Goal: Task Accomplishment & Management: Use online tool/utility

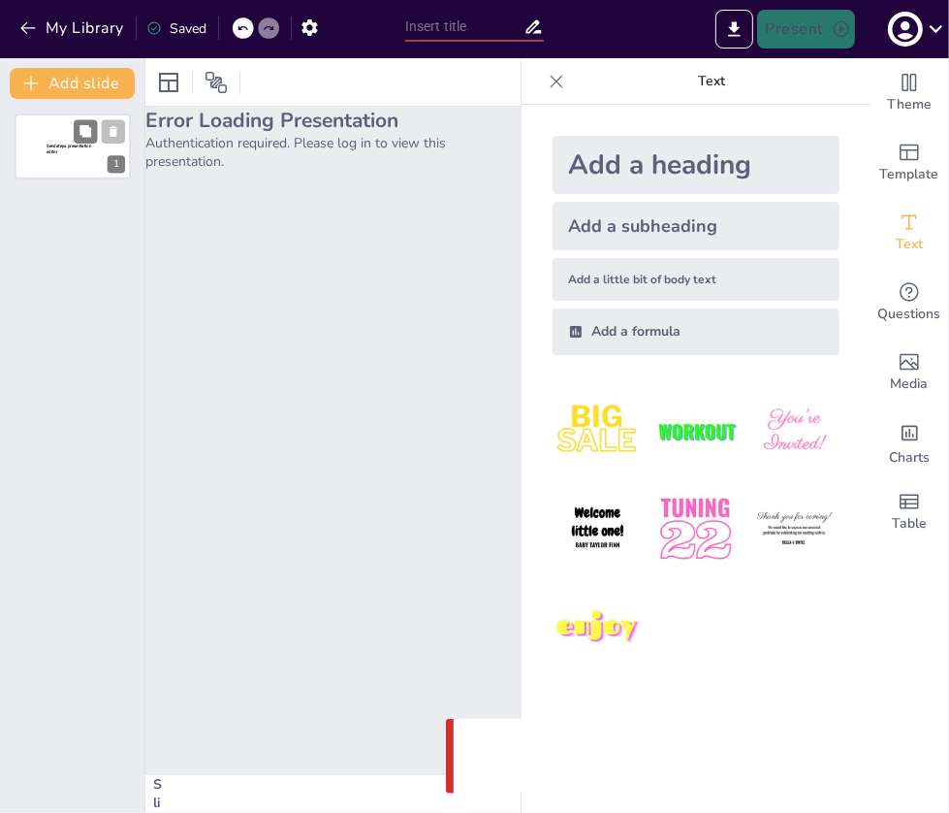
click at [70, 148] on span "Sendsteps presentation editor" at bounding box center [69, 149] width 45 height 11
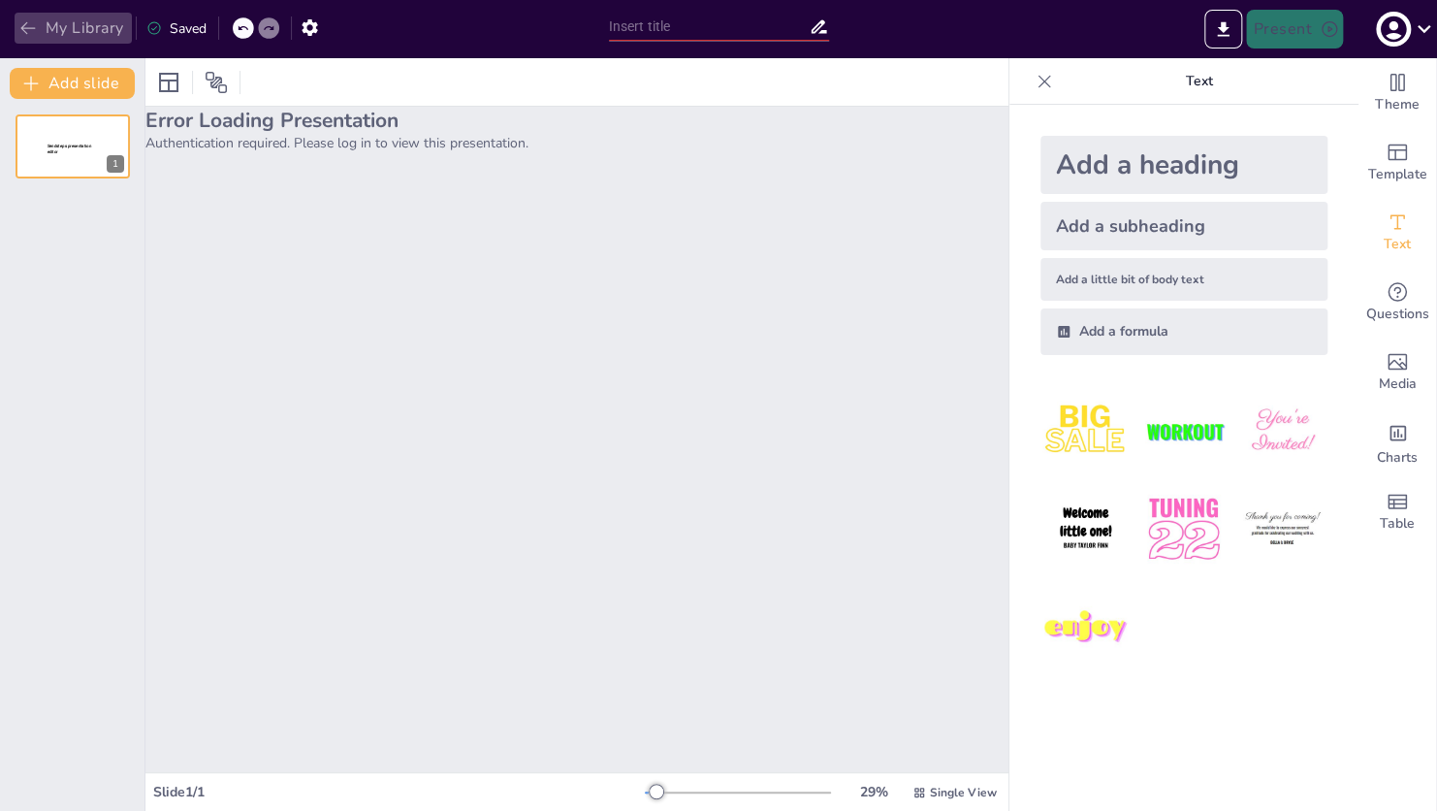
click at [24, 23] on icon "button" at bounding box center [27, 27] width 19 height 19
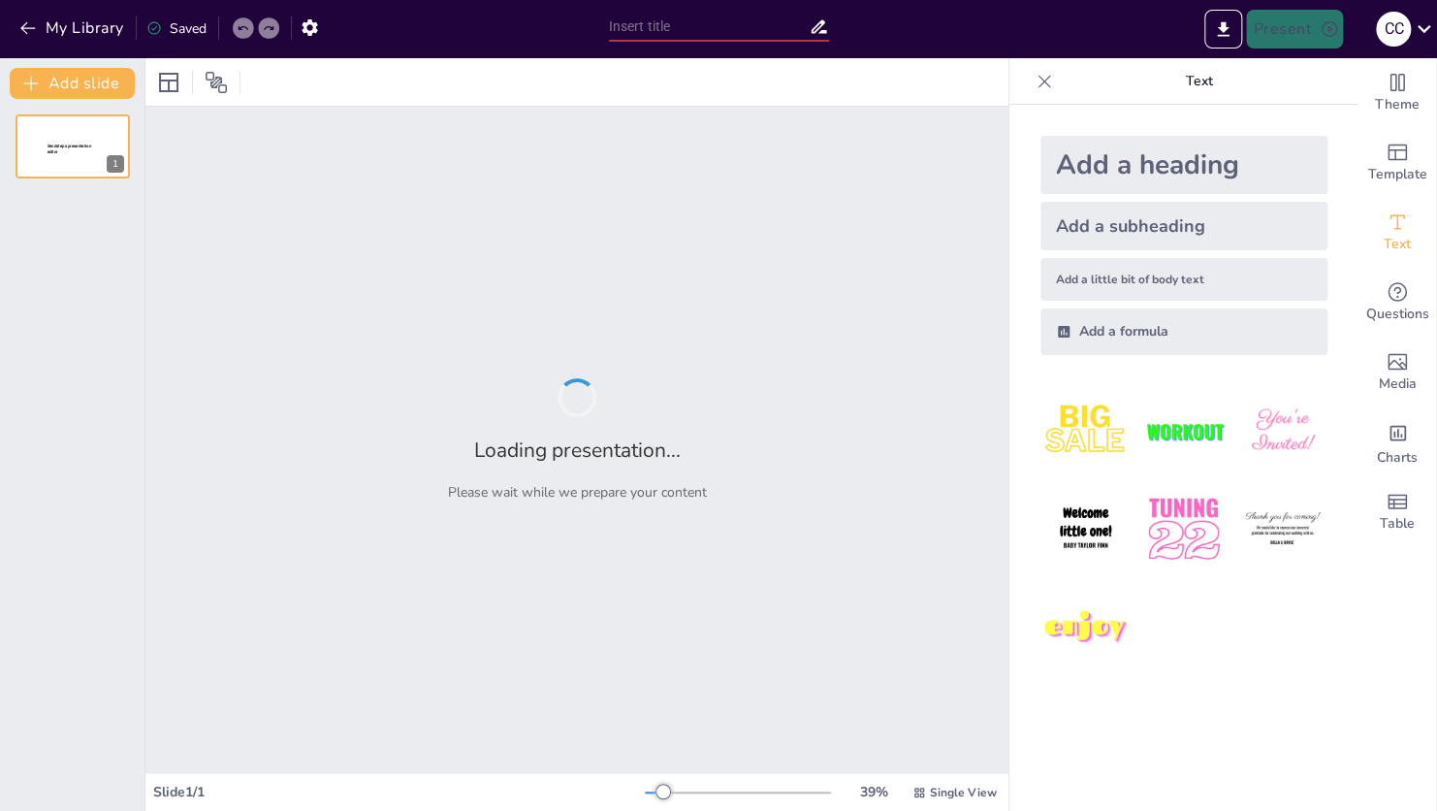
type input "Frameworks for National Security Strategic Net Assessment"
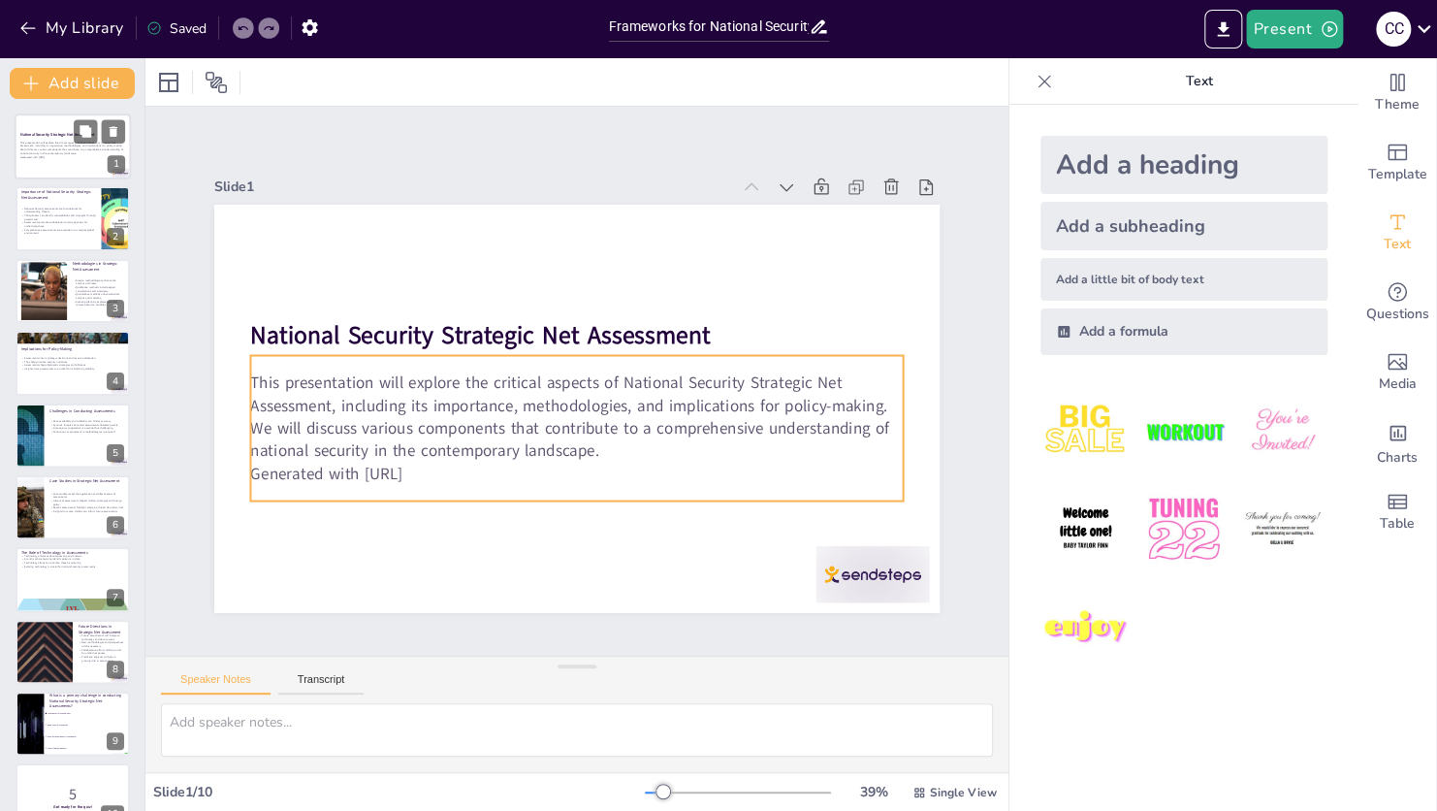
click at [73, 154] on p "This presentation will explore the critical aspects of National Security Strate…" at bounding box center [72, 148] width 105 height 15
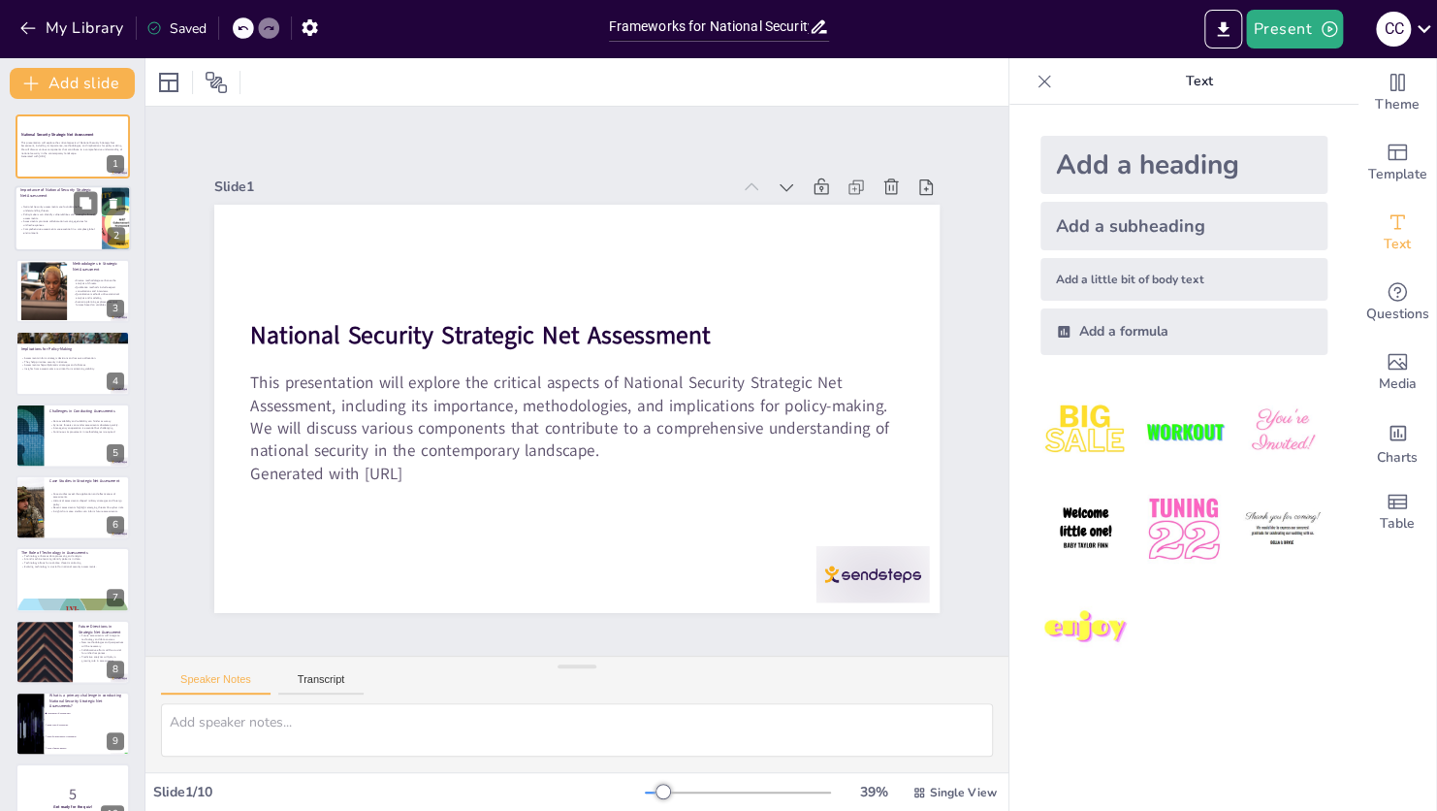
checkbox input "true"
click at [78, 224] on p "Assessments promote collaboration among agencies for unified responses." at bounding box center [58, 223] width 76 height 7
type textarea "Understanding the foundational role of assessments in national security is cruc…"
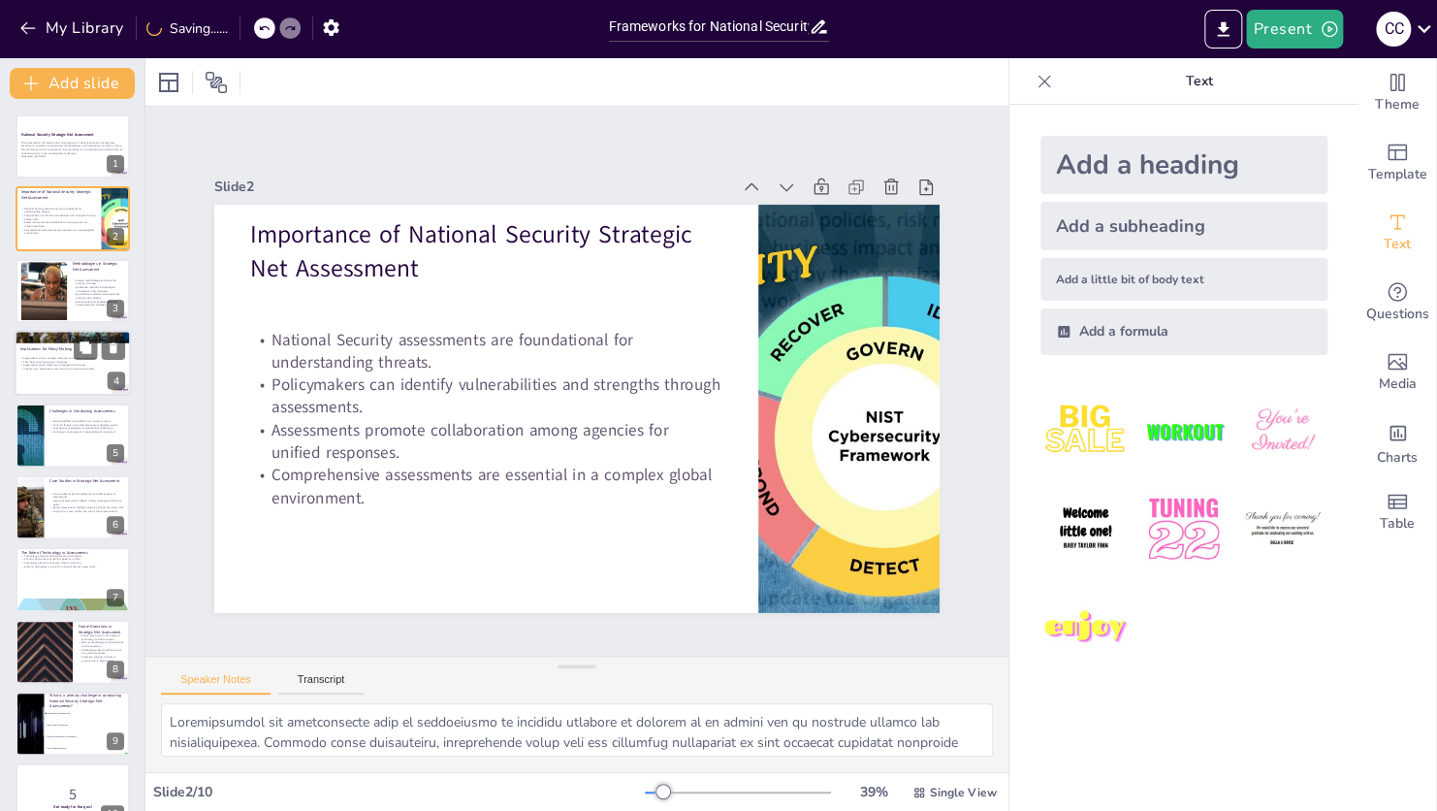
checkbox input "true"
click at [71, 334] on div at bounding box center [73, 337] width 116 height 78
type textarea "The role of assessments in informing strategic decisions is vital, as they prov…"
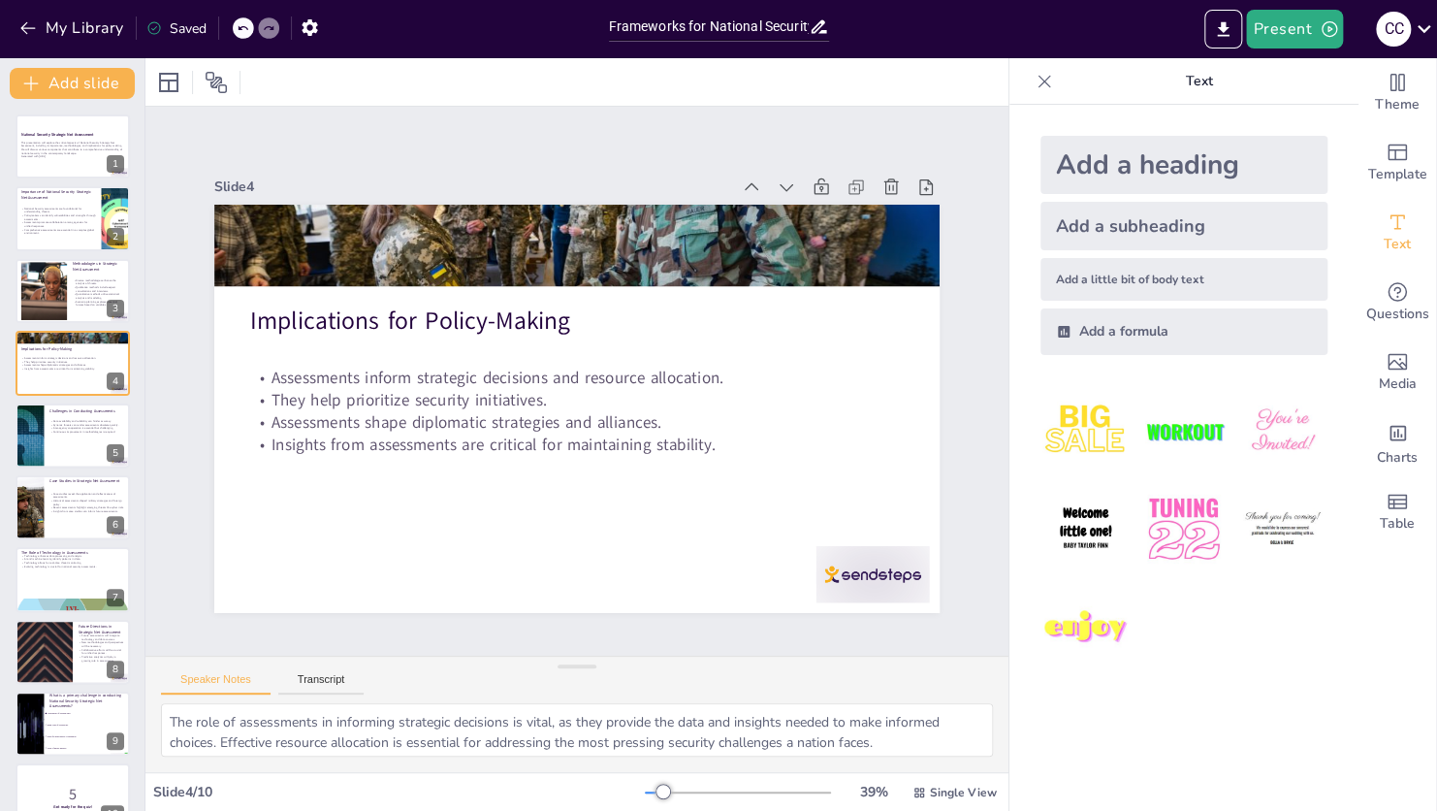
scroll to position [32, 0]
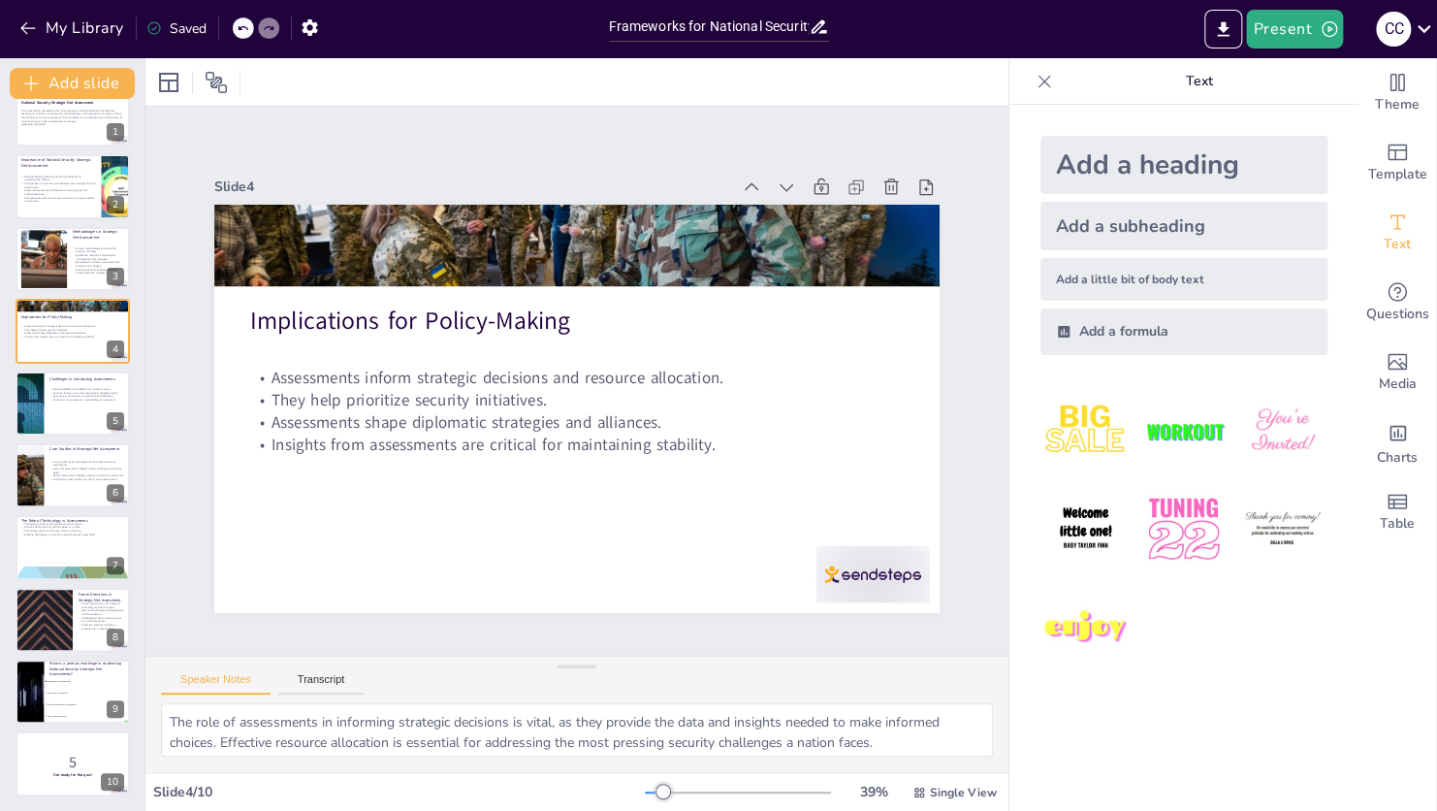
drag, startPoint x: 1344, startPoint y: 0, endPoint x: 669, endPoint y: 81, distance: 679.8
click at [669, 81] on div at bounding box center [576, 82] width 863 height 48
checkbox input "true"
click at [1419, 27] on icon at bounding box center [1425, 29] width 14 height 8
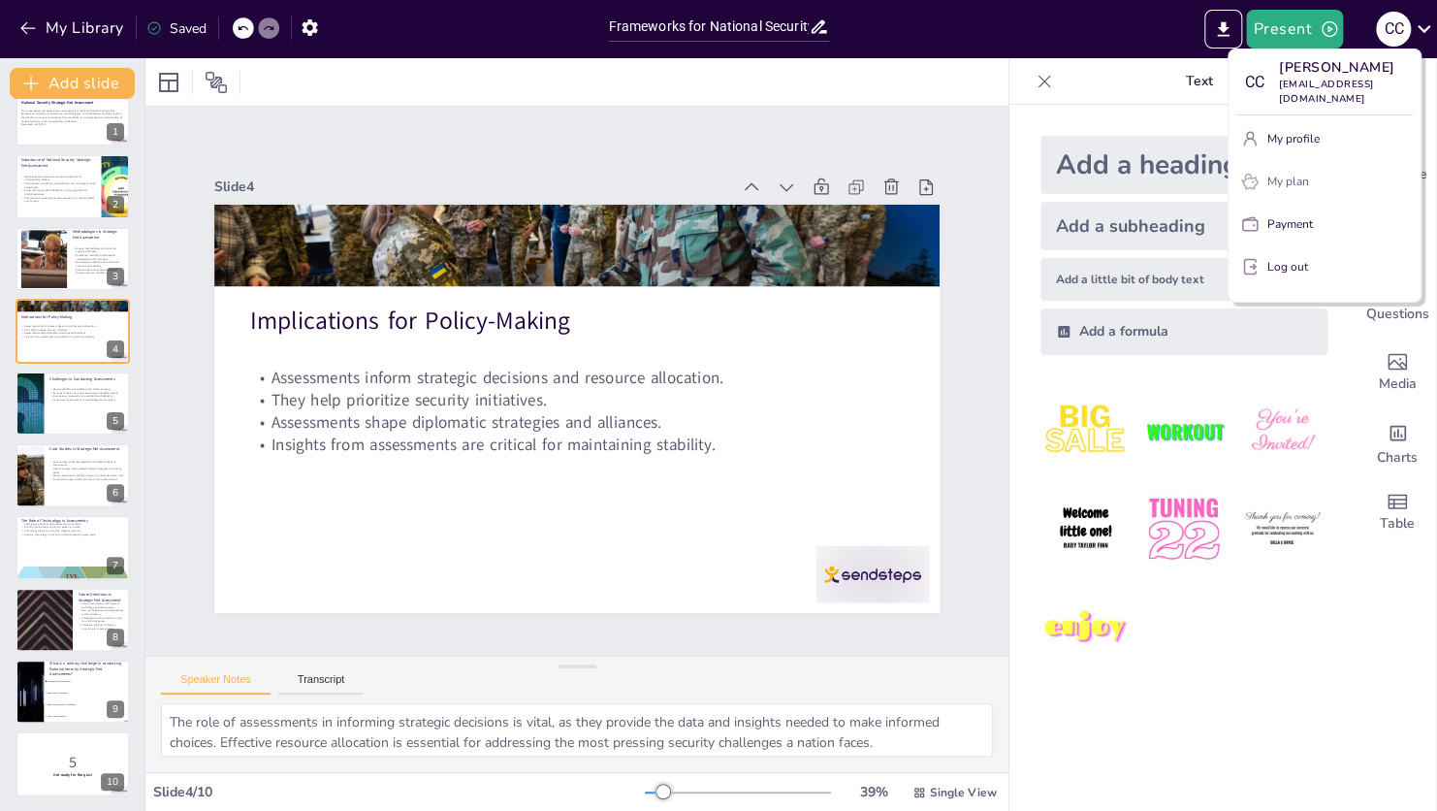
click at [1301, 173] on p "My plan" at bounding box center [1288, 181] width 42 height 17
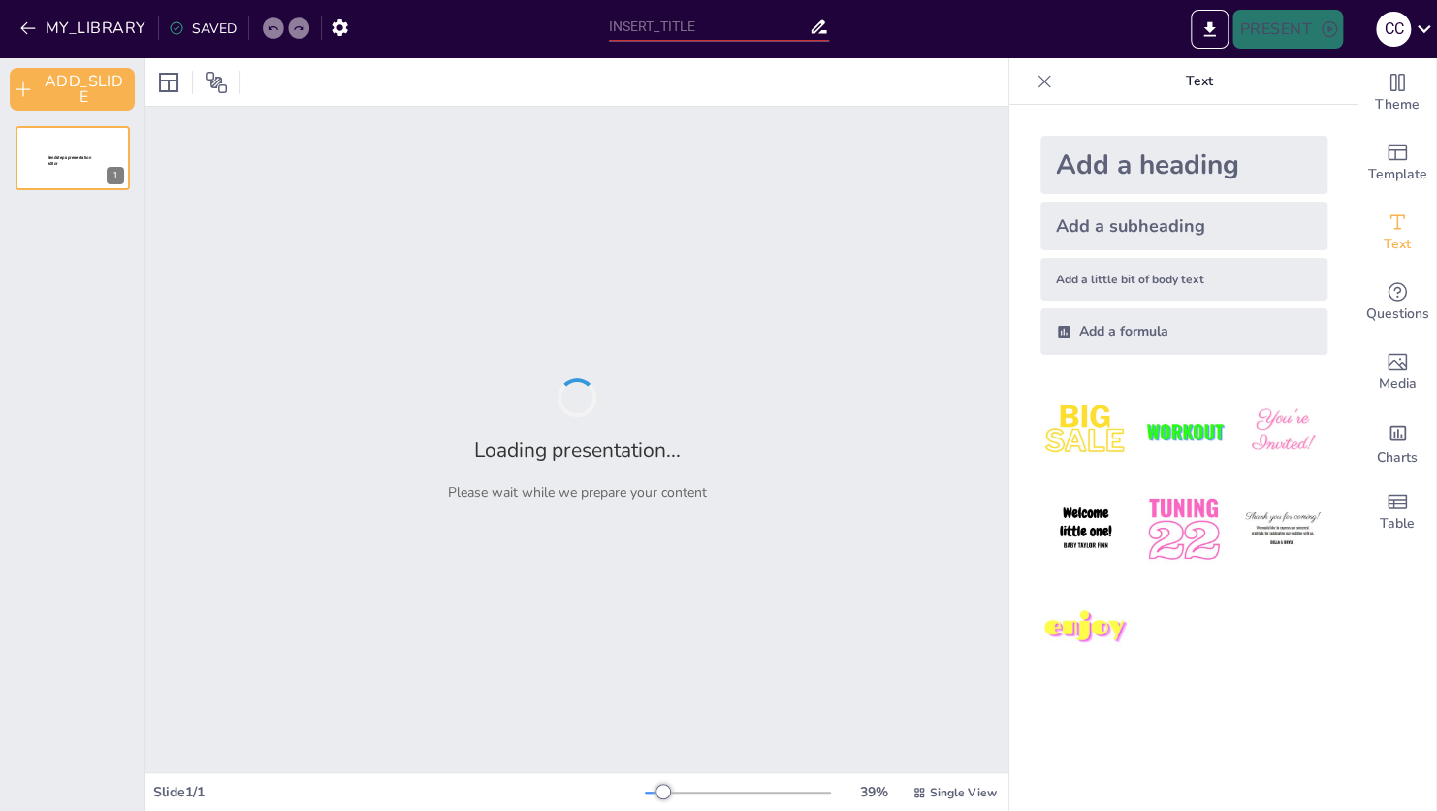
type input "Frameworks for National Security Strategic Net Assessment"
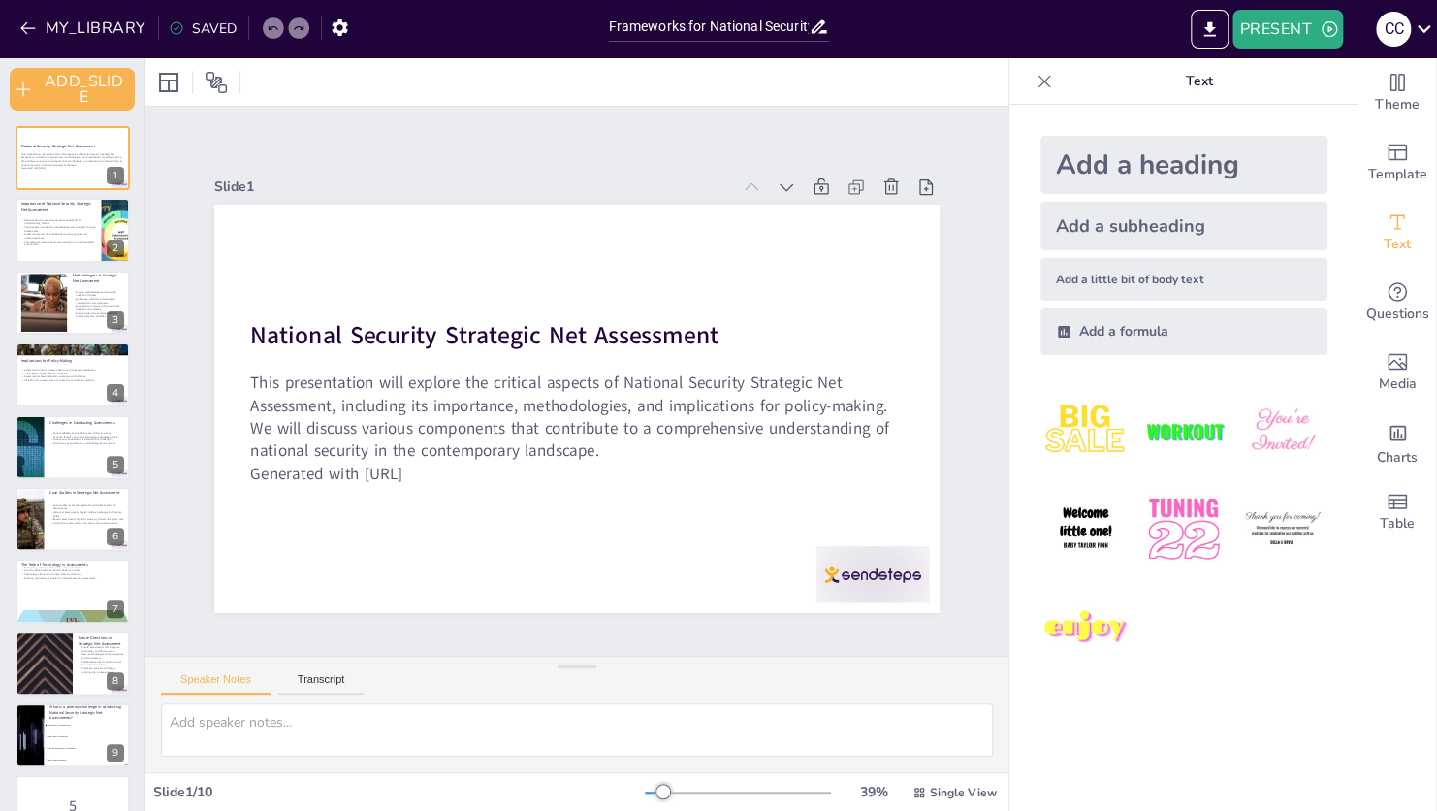
checkbox input "true"
click at [1421, 26] on icon at bounding box center [1424, 29] width 26 height 26
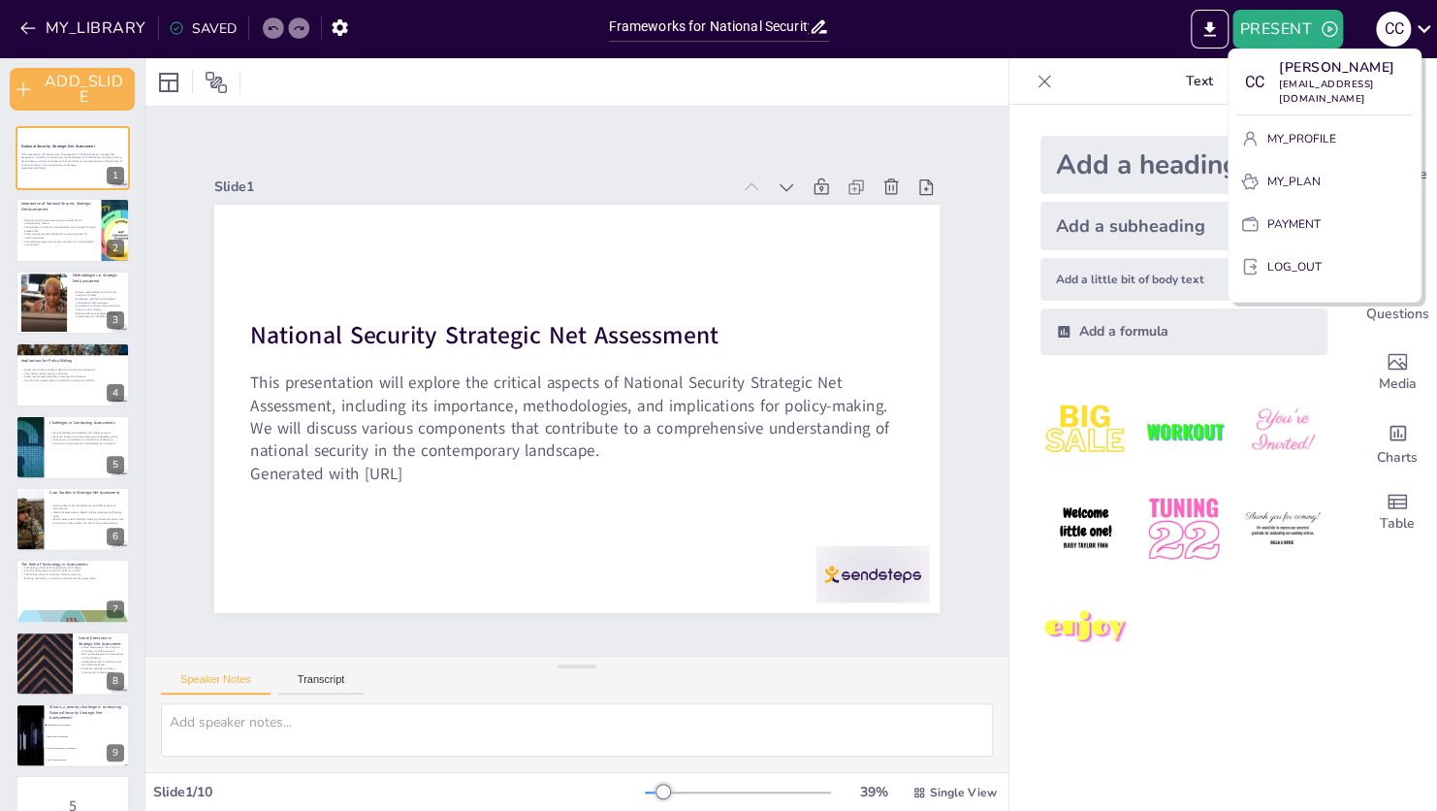
click at [1297, 173] on p "MY_PLAN" at bounding box center [1293, 181] width 53 height 17
